Goal: Task Accomplishment & Management: Manage account settings

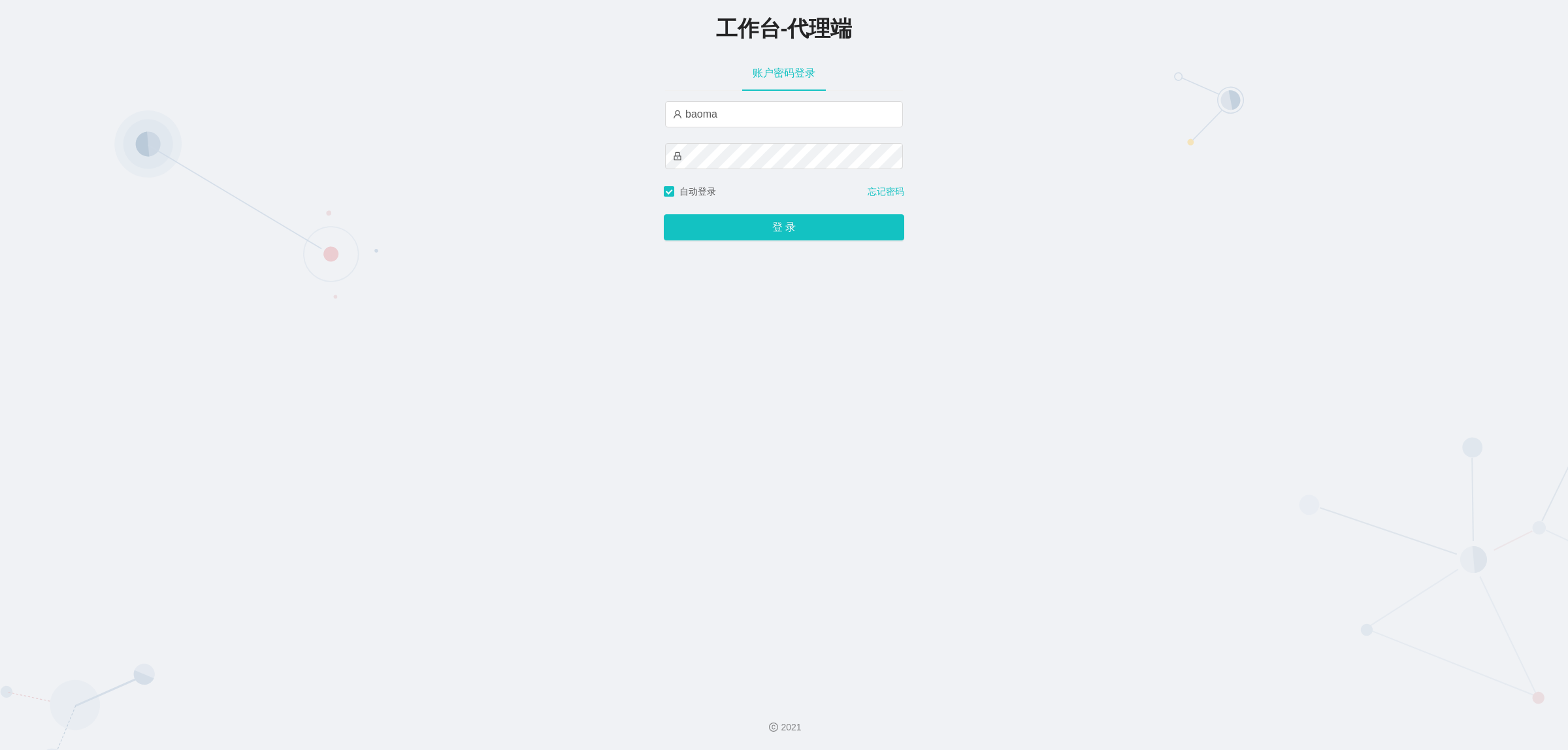
type input "damao"
click at [736, 221] on button "登 录" at bounding box center [784, 227] width 240 height 26
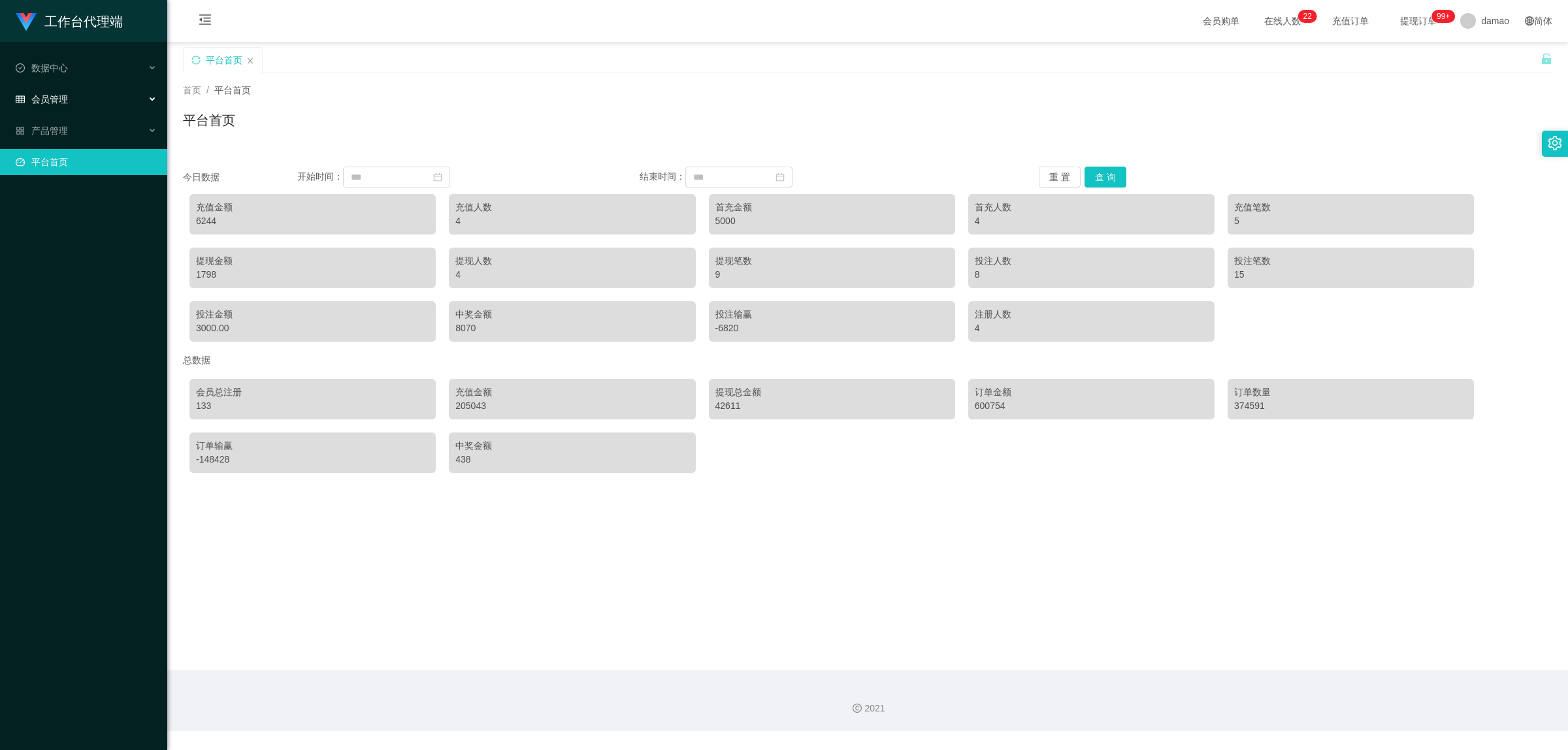
click at [63, 97] on span "会员管理" at bounding box center [42, 99] width 52 height 10
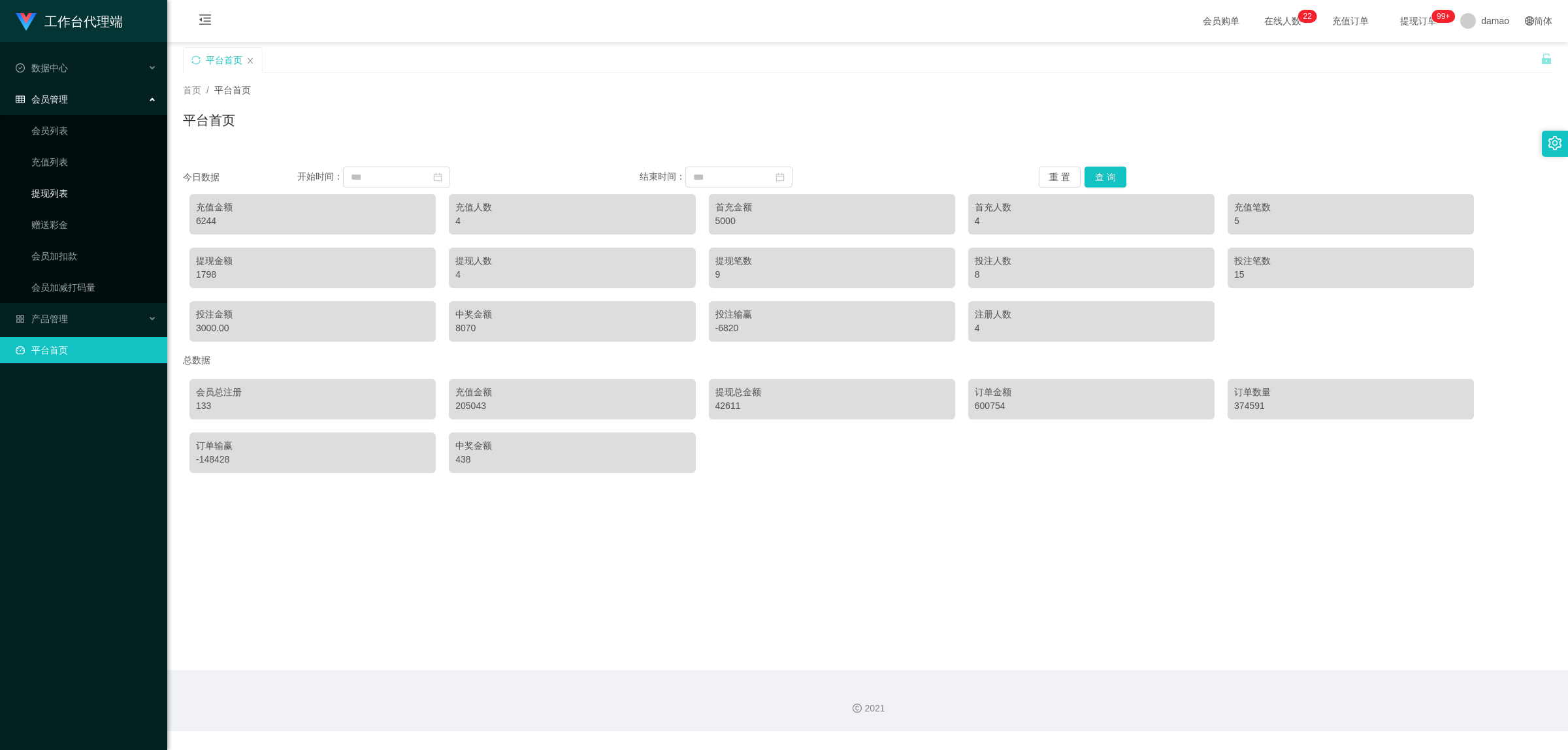
click at [69, 187] on link "提现列表" at bounding box center [93, 193] width 125 height 26
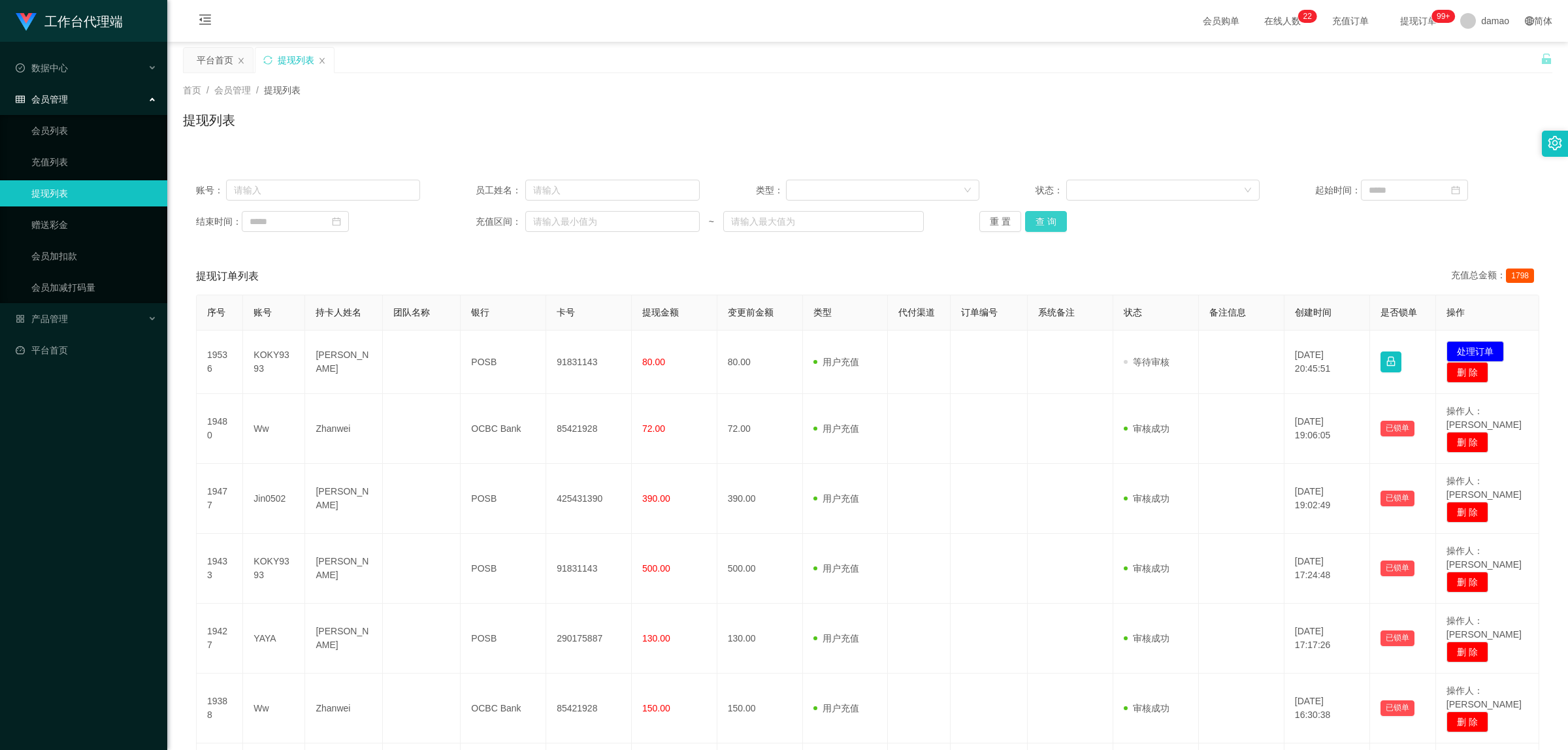
click at [1053, 224] on button "查 询" at bounding box center [1046, 221] width 42 height 21
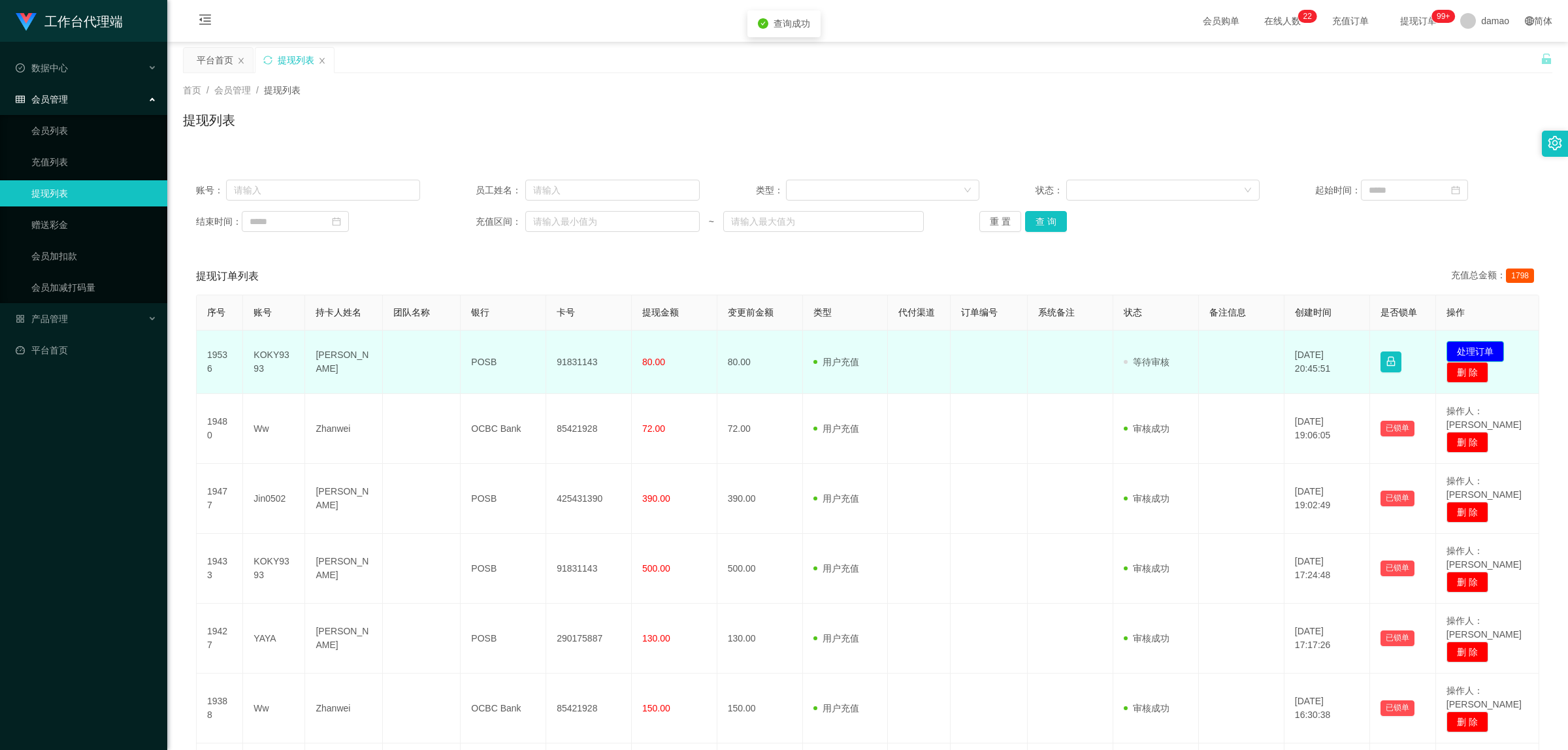
click at [1476, 351] on button "处理订单" at bounding box center [1475, 351] width 57 height 21
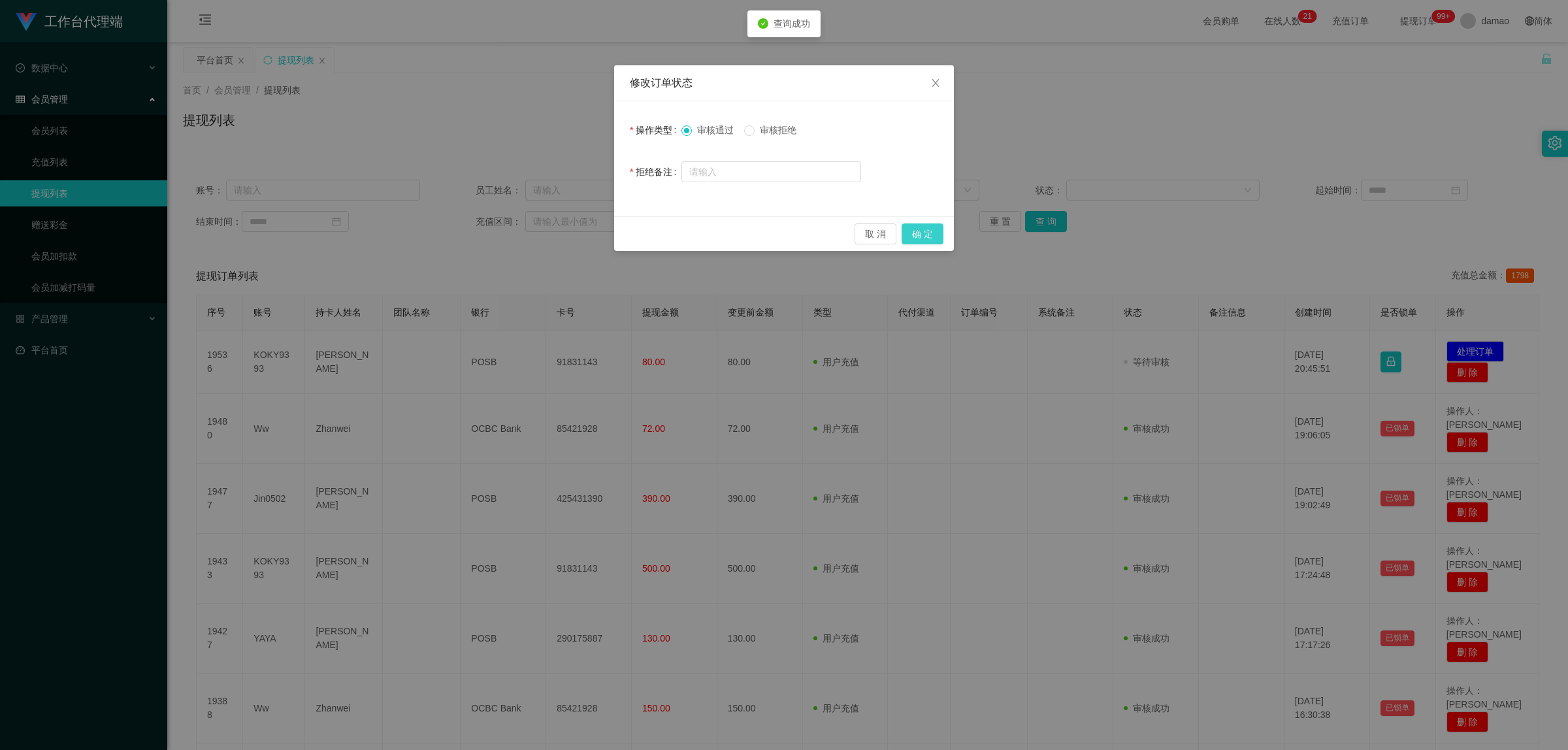
click at [936, 230] on button "确 定" at bounding box center [922, 234] width 42 height 21
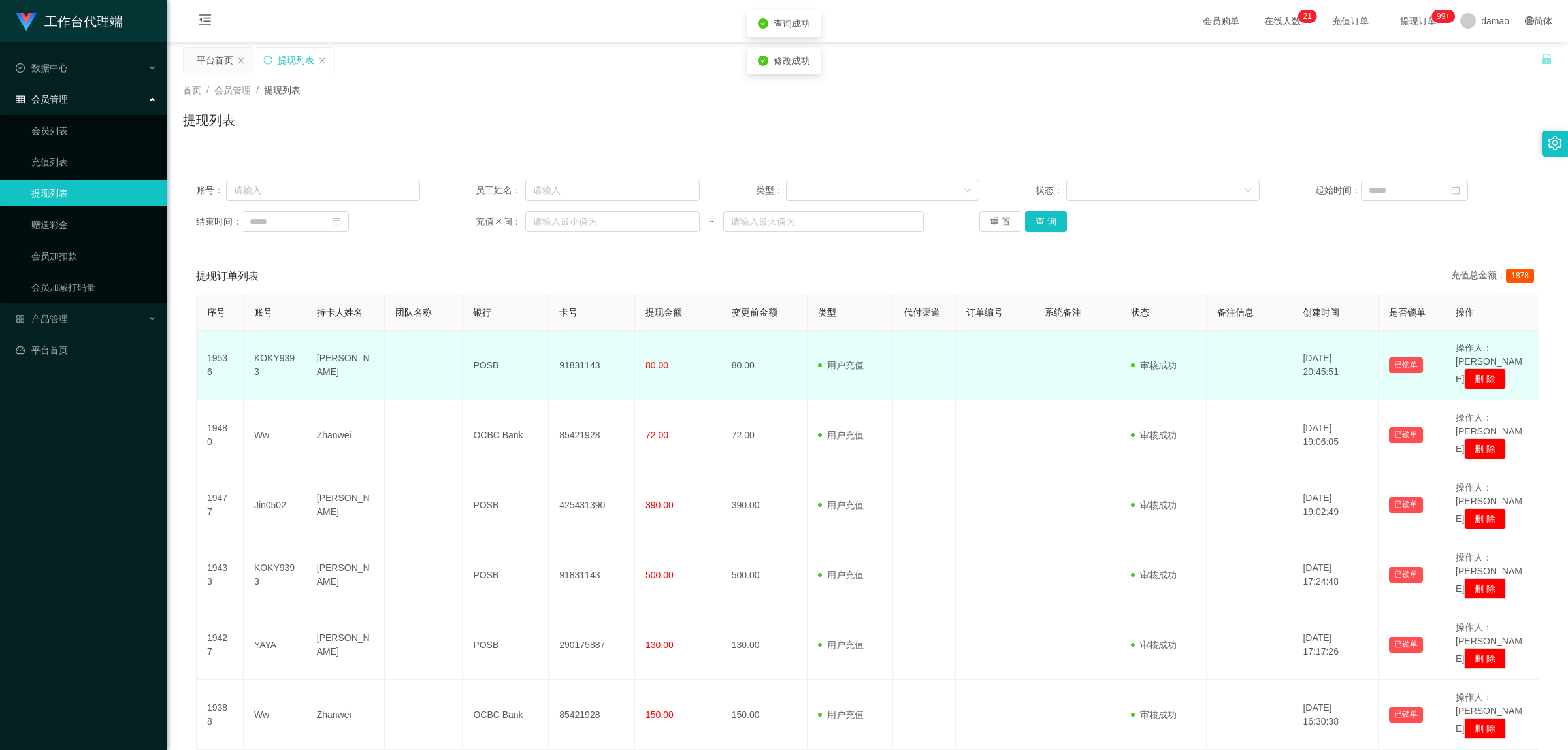
click at [591, 355] on td "91831143" at bounding box center [592, 365] width 87 height 70
copy td "91831143"
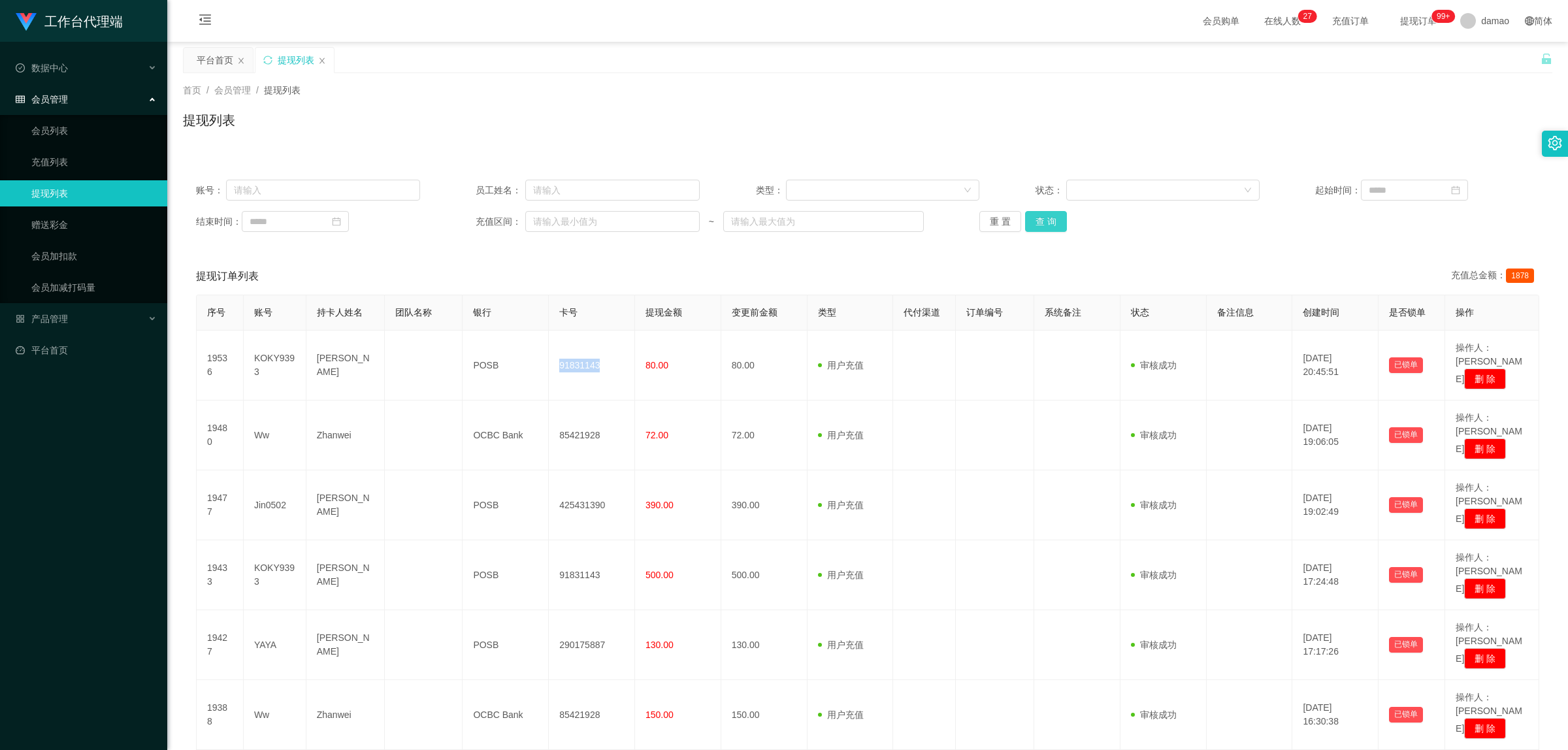
click at [1053, 219] on button "查 询" at bounding box center [1046, 221] width 42 height 21
click at [1053, 219] on div "重 置 查 询" at bounding box center [1091, 221] width 224 height 21
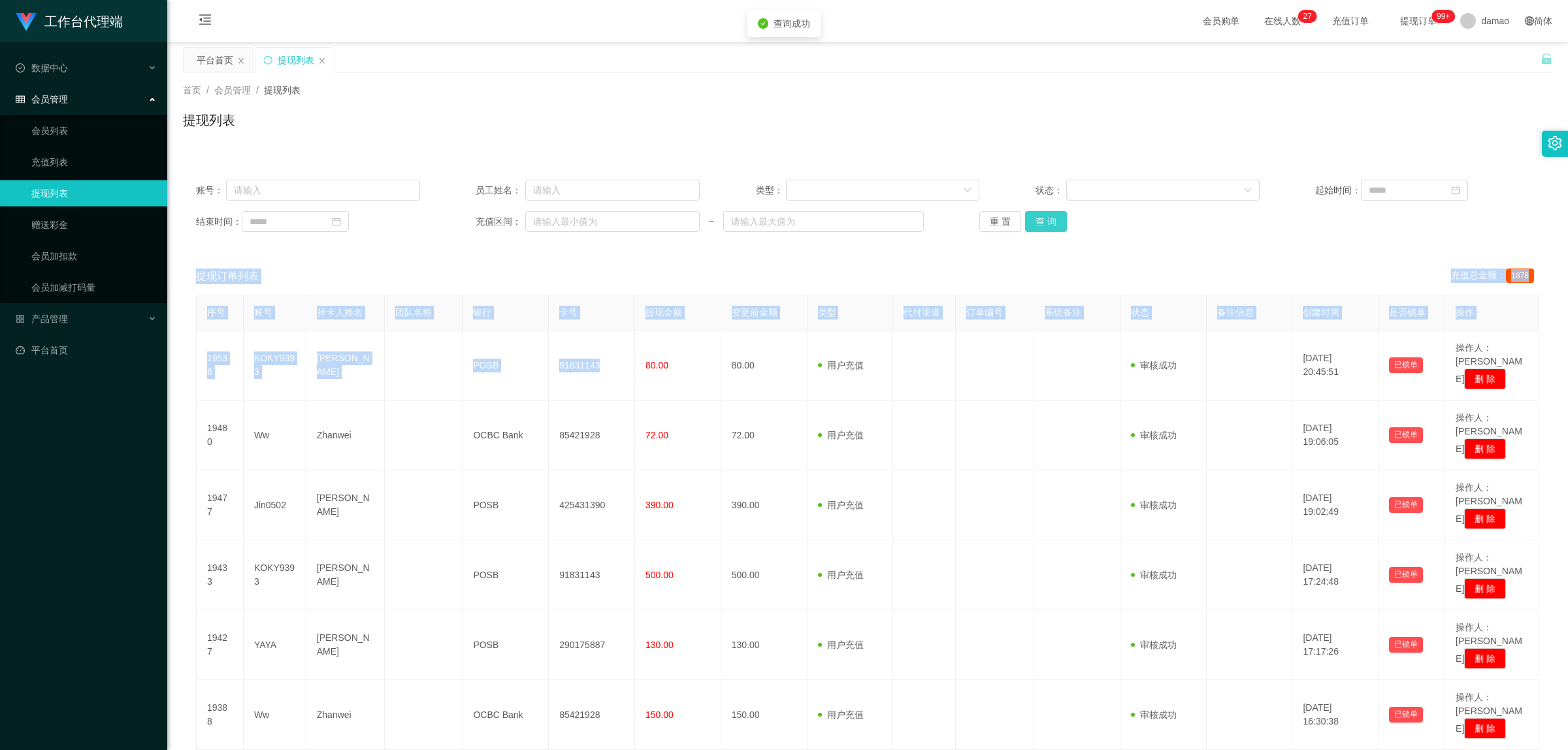
click at [1053, 219] on button "查 询" at bounding box center [1046, 221] width 42 height 21
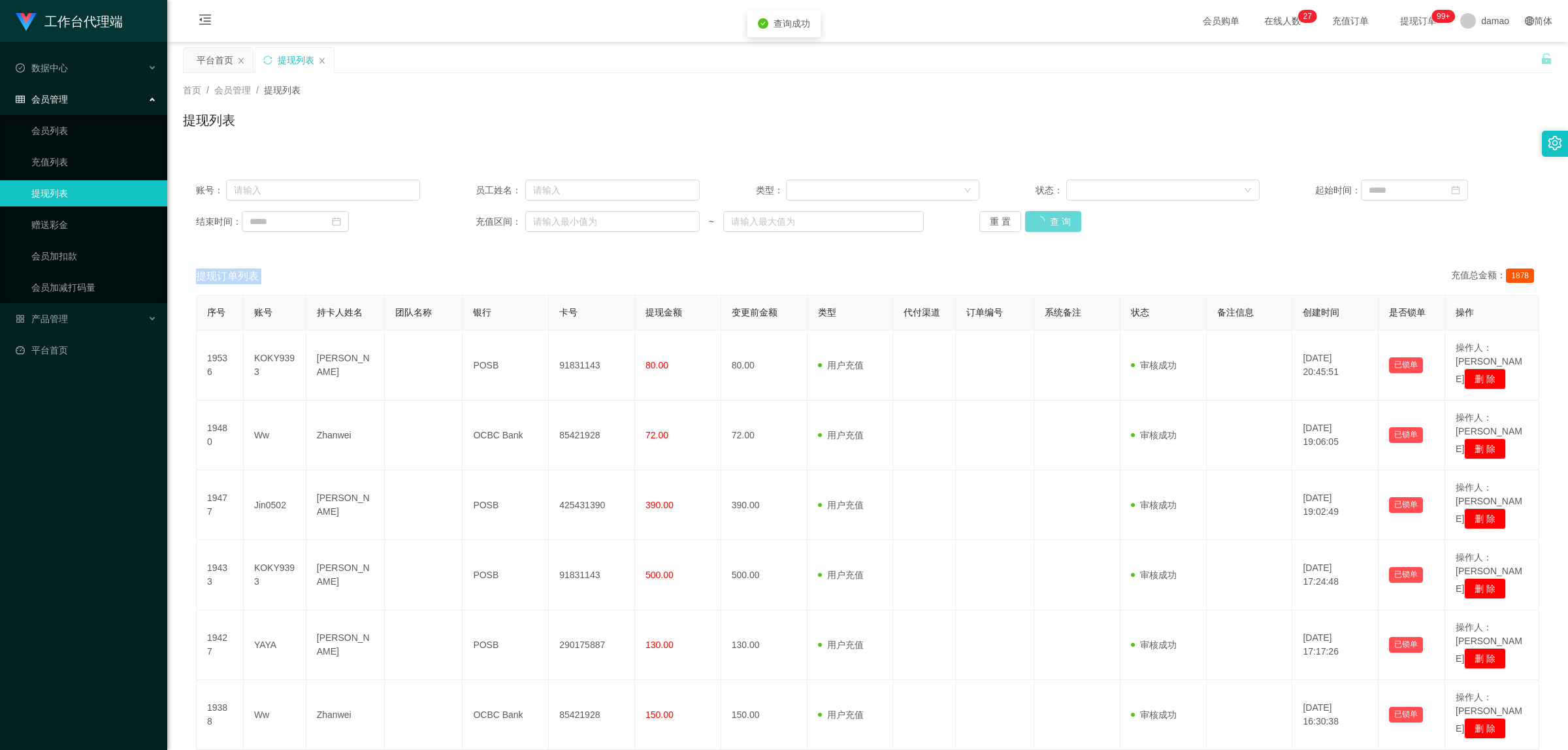
click at [1053, 219] on div "重 置 查 询" at bounding box center [1091, 221] width 224 height 21
click at [1045, 217] on button "查 询" at bounding box center [1046, 221] width 42 height 21
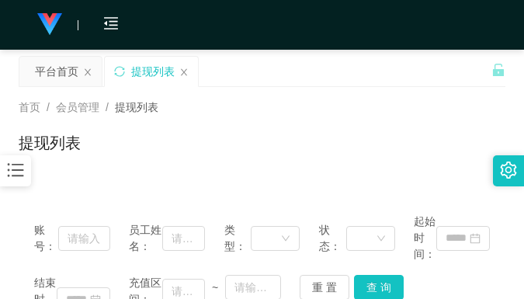
click at [344, 99] on div "首页 / 会员管理 / 提现列表 /" at bounding box center [262, 107] width 487 height 16
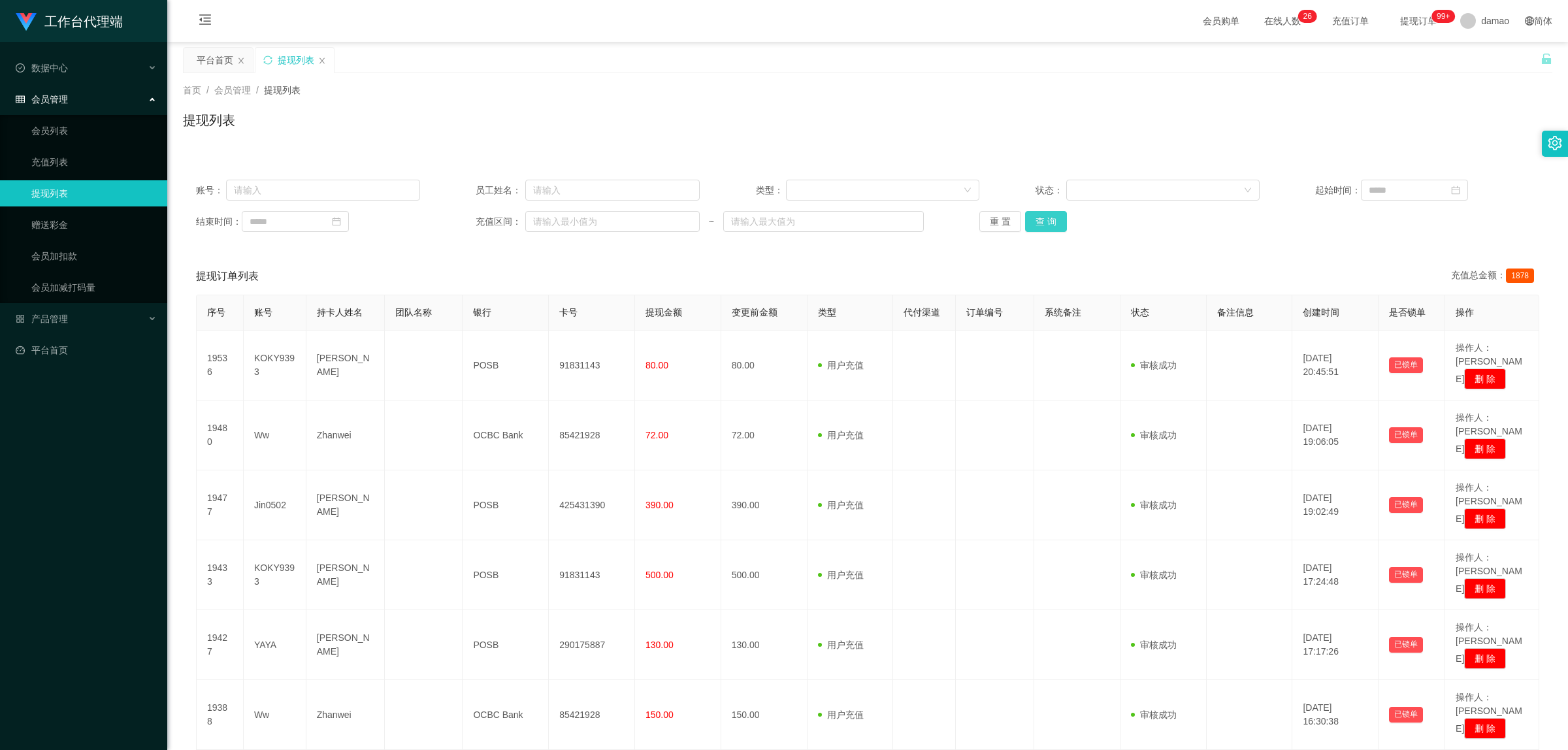
click at [1043, 219] on button "查 询" at bounding box center [1046, 221] width 42 height 21
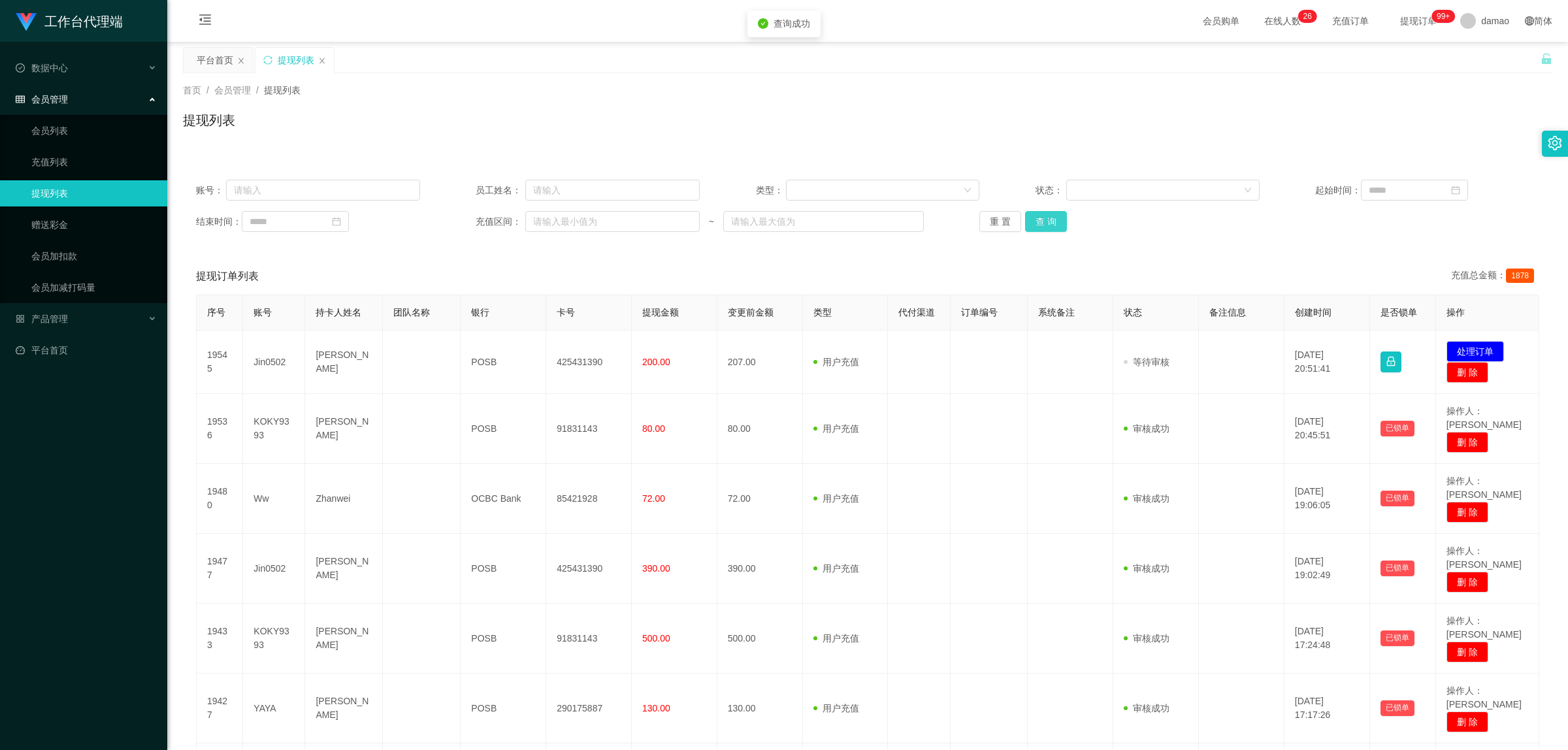
click at [1044, 220] on button "查 询" at bounding box center [1046, 221] width 42 height 21
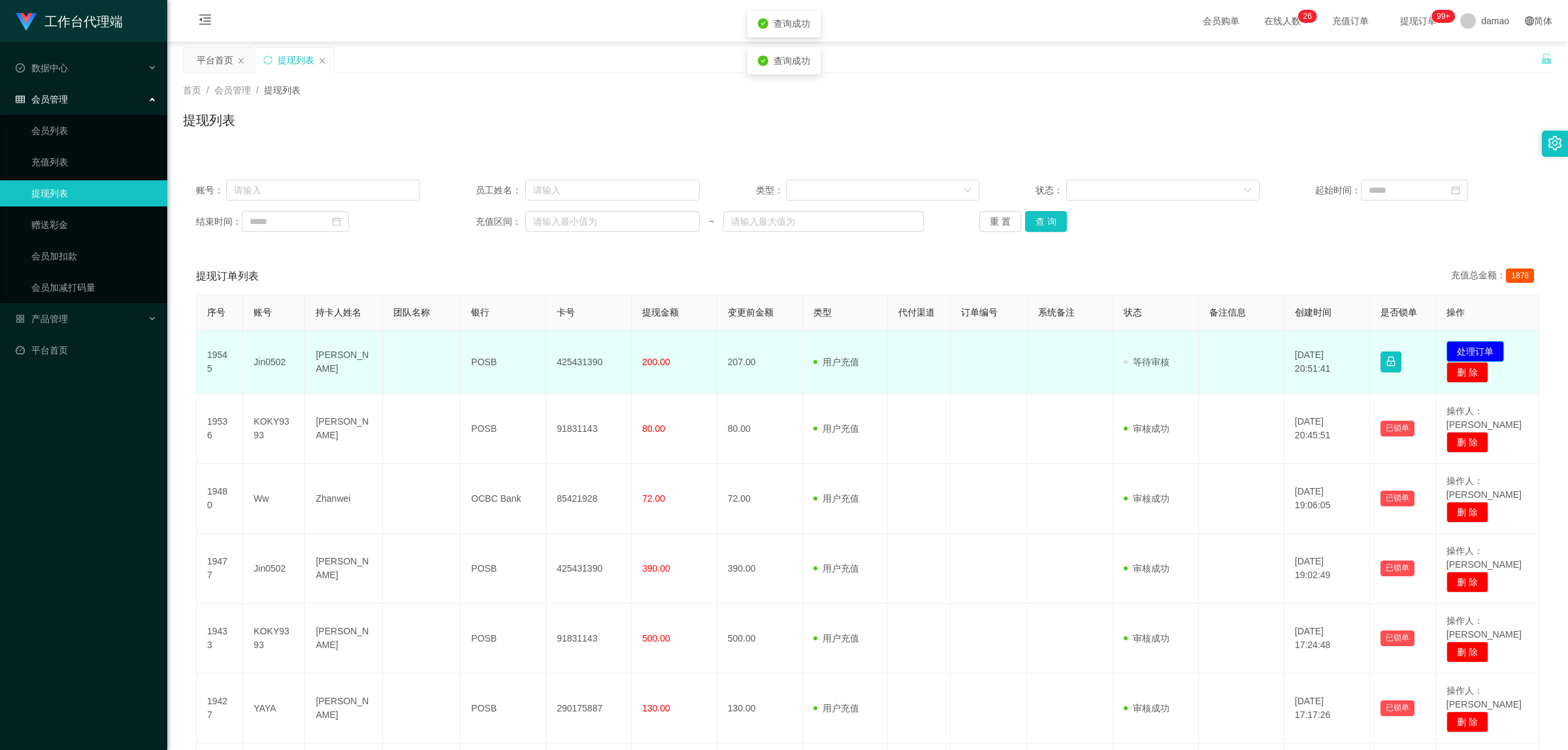
click at [1460, 343] on button "处理订单" at bounding box center [1475, 351] width 57 height 21
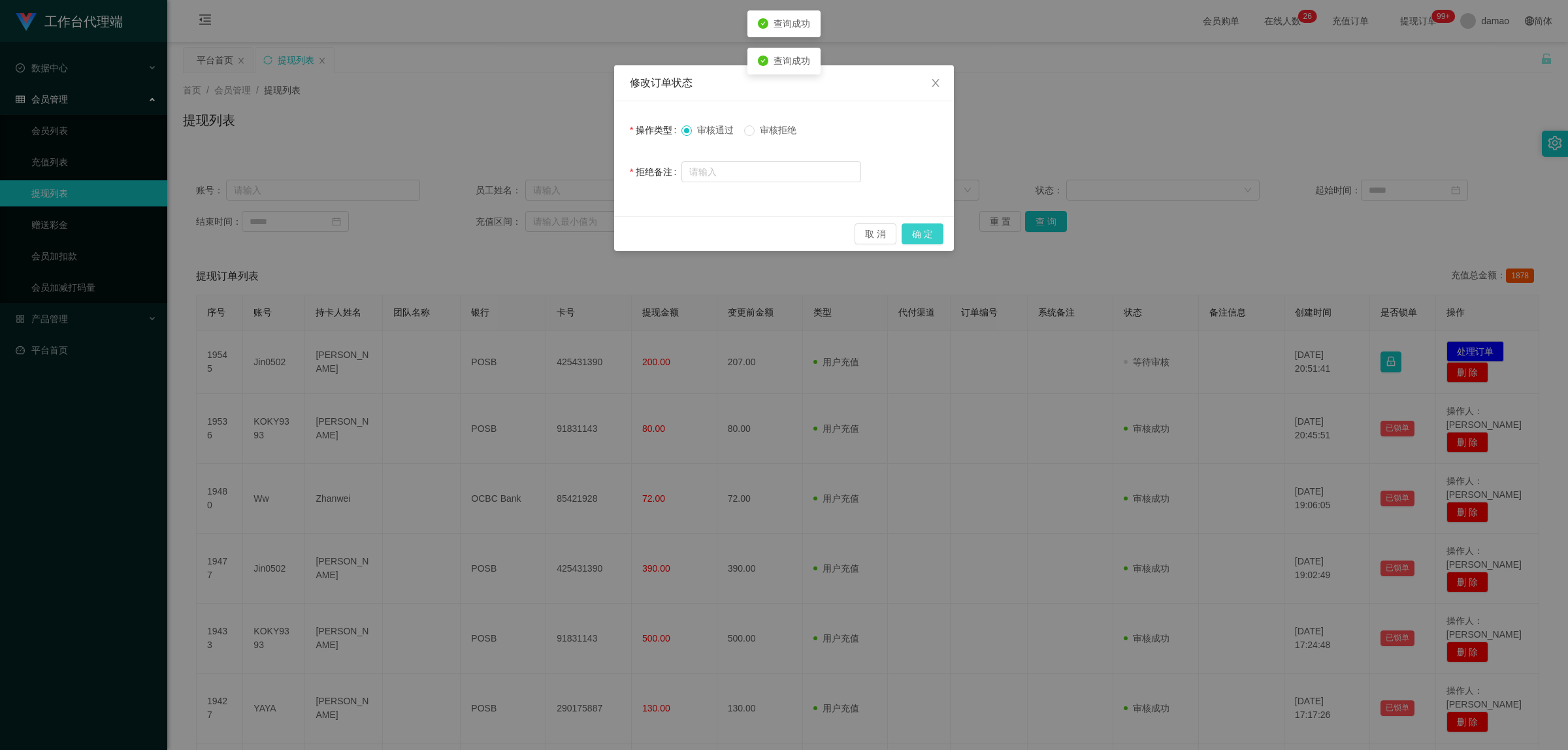
click at [933, 230] on button "确 定" at bounding box center [922, 234] width 42 height 21
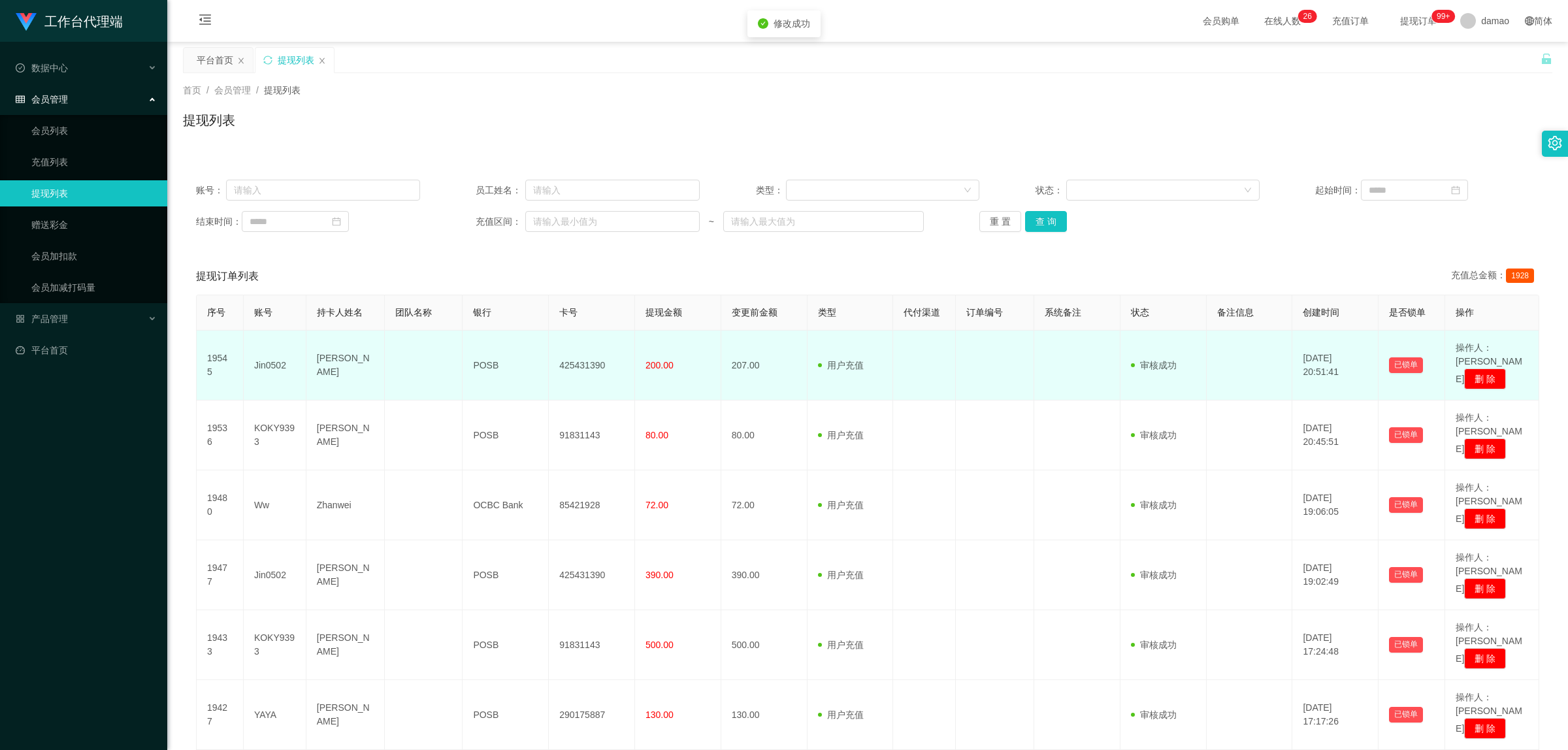
click at [572, 355] on td "425431390" at bounding box center [592, 365] width 87 height 70
click at [572, 354] on td "425431390" at bounding box center [592, 365] width 87 height 70
copy td "425431390"
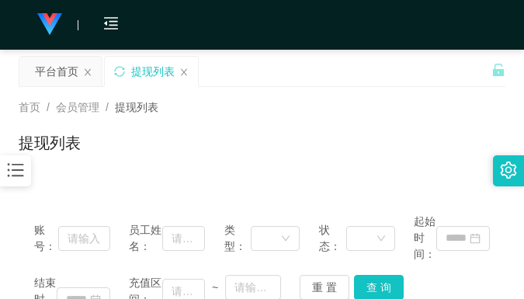
click at [363, 95] on div "首页 / 会员管理 / 提现列表 / 提现列表" at bounding box center [262, 133] width 524 height 92
drag, startPoint x: 385, startPoint y: 87, endPoint x: 410, endPoint y: 0, distance: 90.5
